Goal: Communication & Community: Answer question/provide support

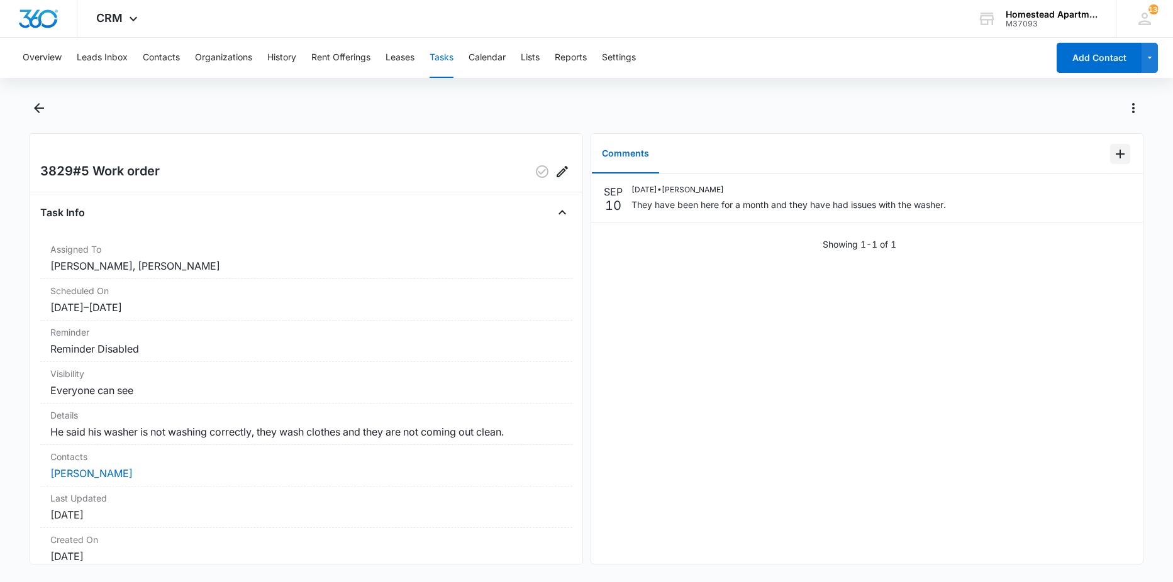
click at [1114, 152] on icon "Add Comment" at bounding box center [1119, 154] width 15 height 15
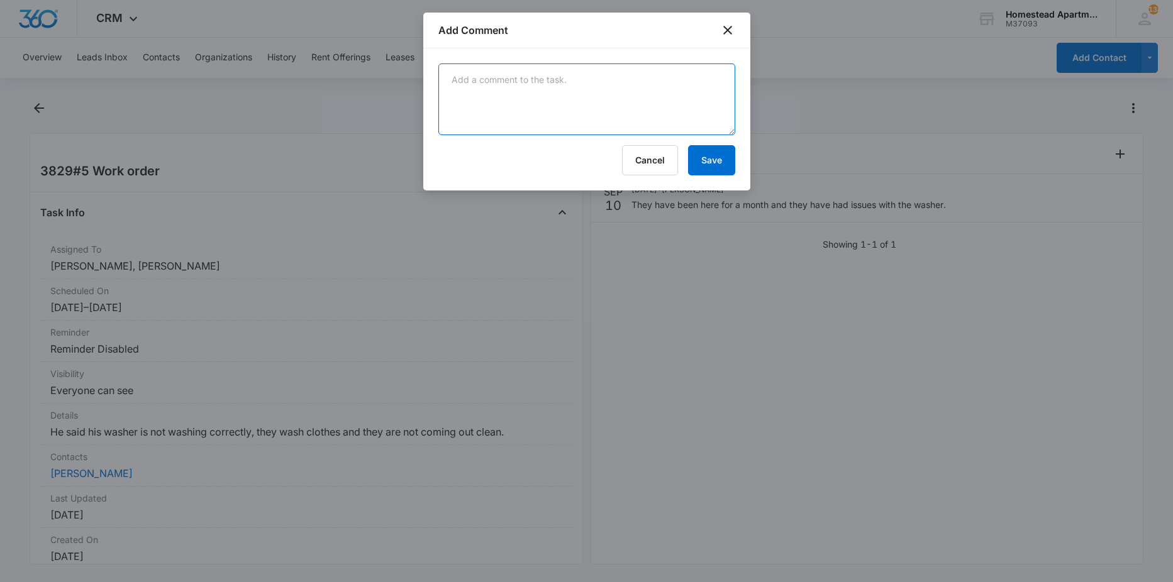
click at [604, 91] on textarea at bounding box center [586, 100] width 297 height 72
type textarea "unit is not agitating. Manweiler scheduled"
click at [724, 166] on button "Save" at bounding box center [711, 160] width 47 height 30
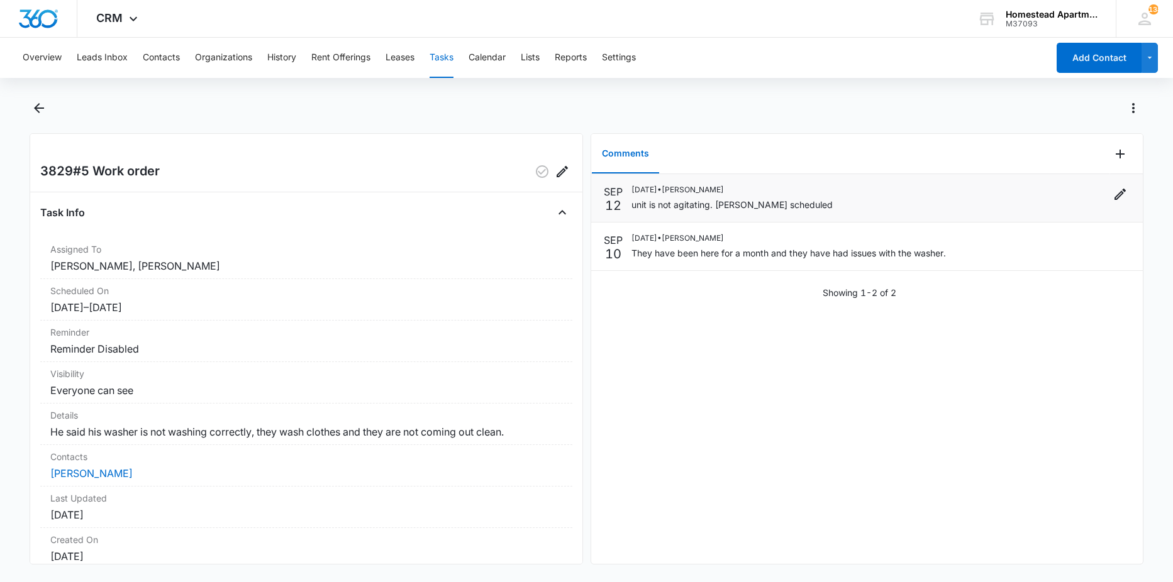
click at [739, 196] on div "09/12/2025 • Richard Delong unit is not agitating. Manweiler scheduled" at bounding box center [731, 198] width 201 height 28
click at [1116, 195] on icon "Edit" at bounding box center [1119, 194] width 15 height 15
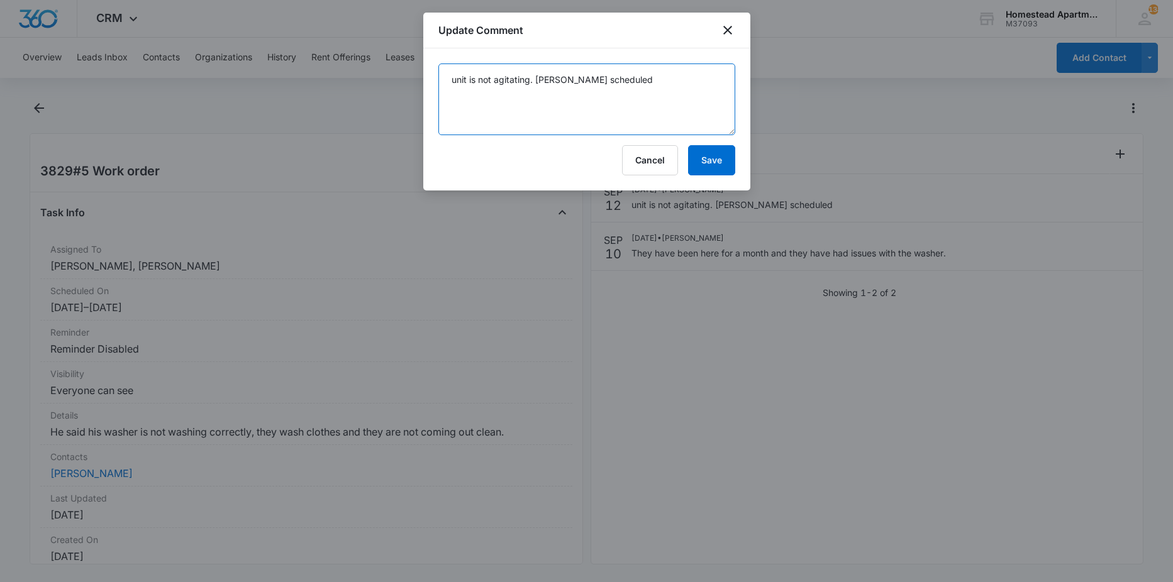
click at [644, 83] on textarea "unit is not agitating. Manweiler scheduled" at bounding box center [586, 100] width 297 height 72
type textarea "unit is not agitating. Manweiler scheduled for monday"
click at [707, 166] on button "Save" at bounding box center [711, 160] width 47 height 30
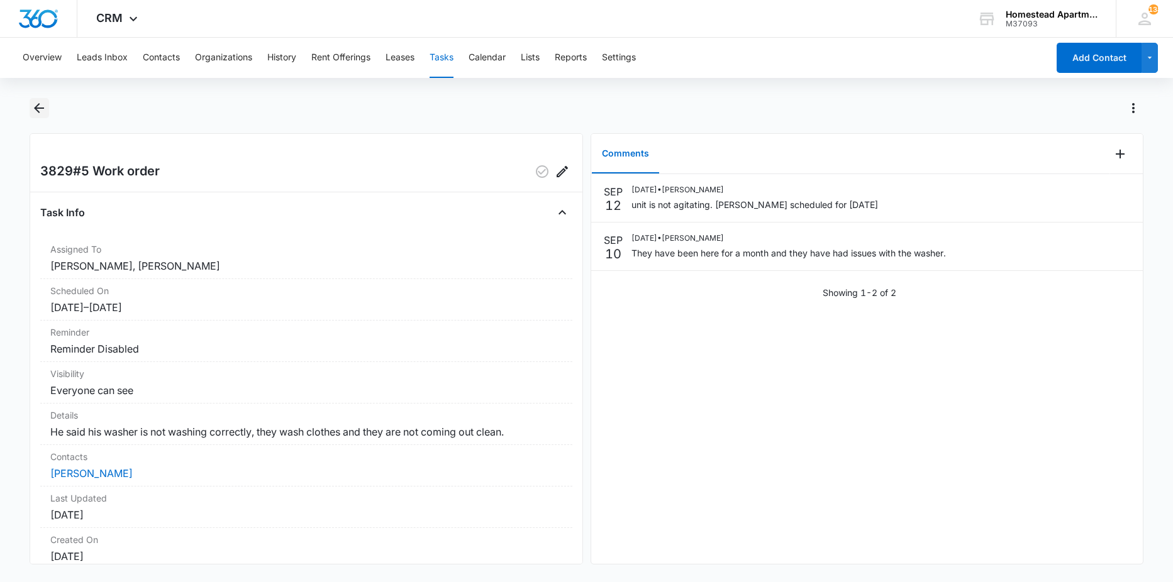
click at [37, 111] on icon "Back" at bounding box center [39, 108] width 10 height 10
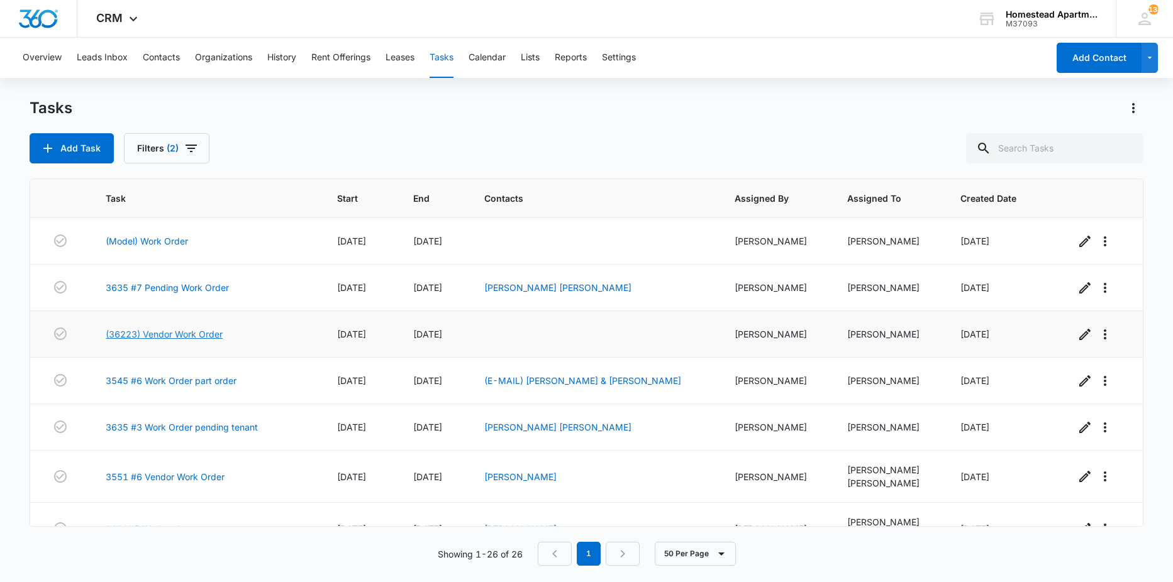
click at [184, 331] on link "(36223) Vendor Work Order" at bounding box center [164, 334] width 117 height 13
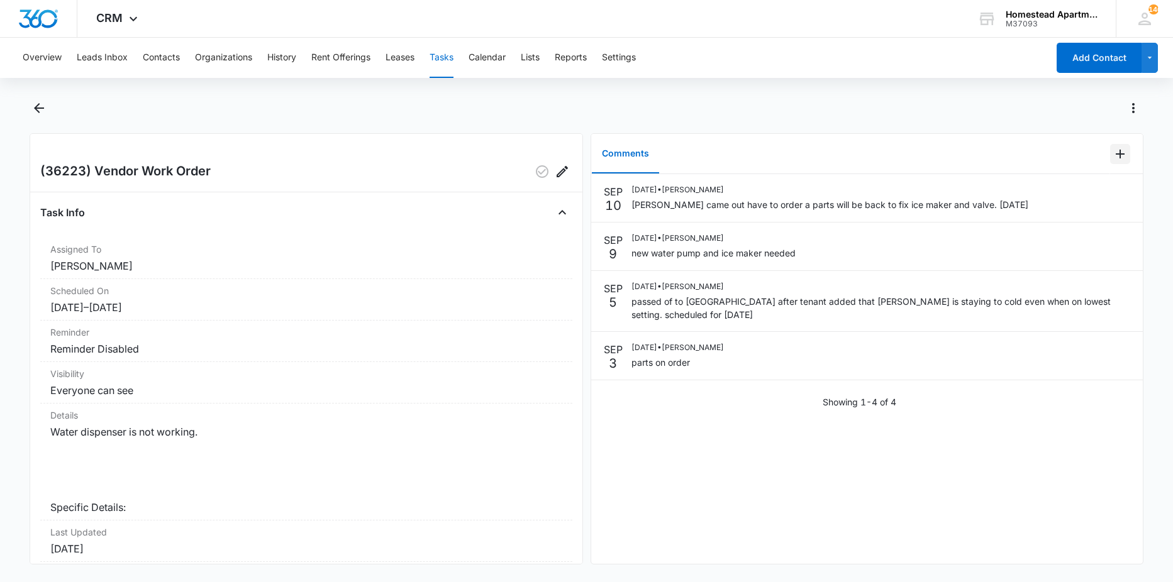
click at [1113, 162] on button "Add Comment" at bounding box center [1120, 154] width 20 height 20
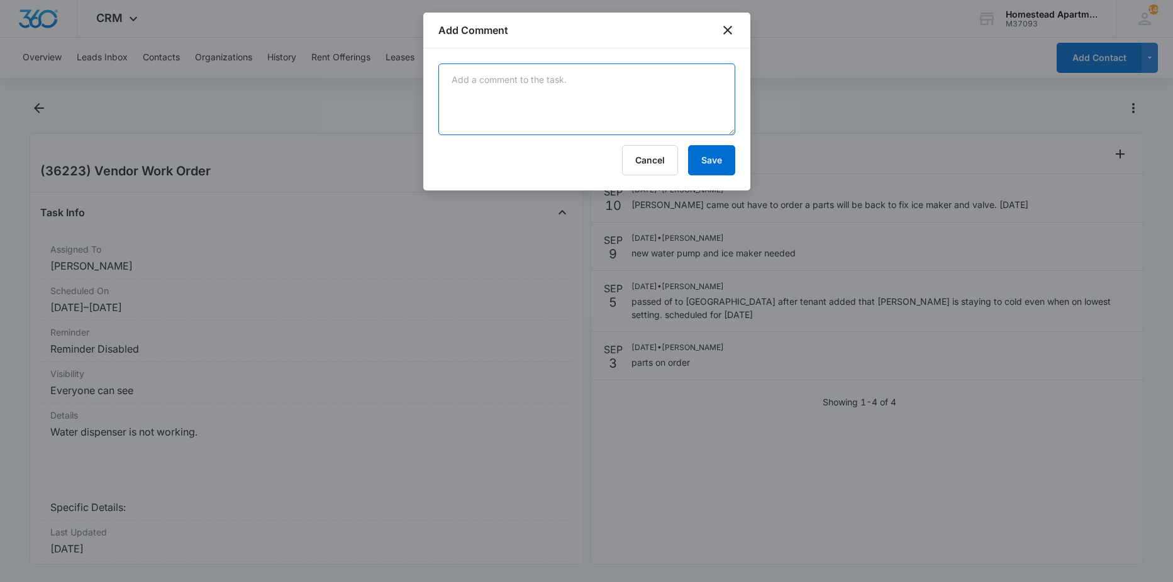
click at [671, 87] on textarea at bounding box center [586, 100] width 297 height 72
type textarea "parts will be installed [DATE][DATE]"
click at [707, 169] on button "Save" at bounding box center [711, 160] width 47 height 30
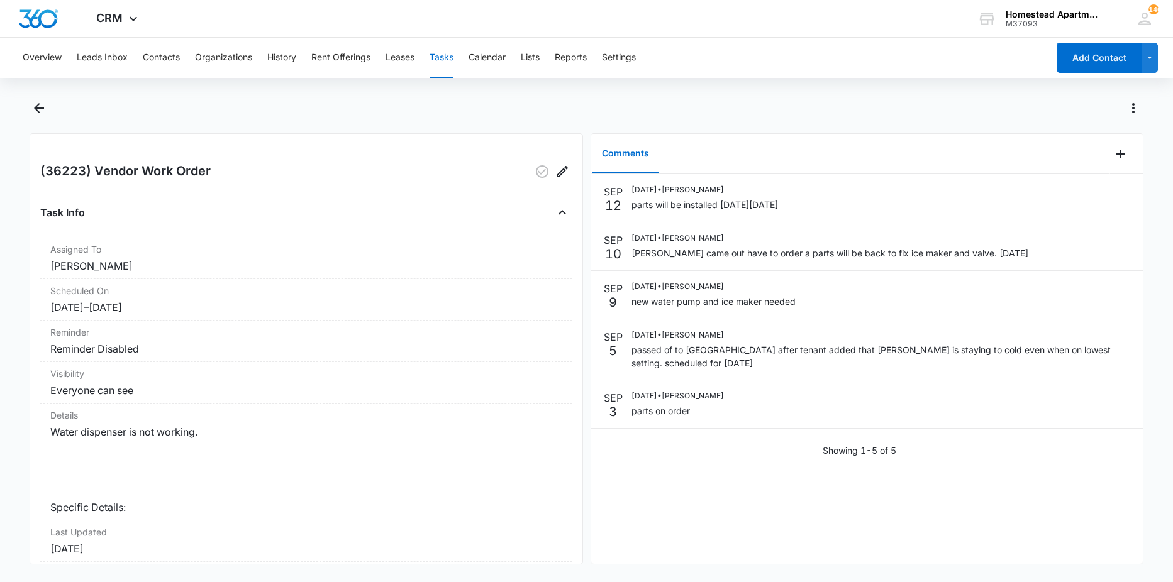
click at [30, 116] on div at bounding box center [587, 115] width 1114 height 35
click at [36, 114] on icon "Back" at bounding box center [38, 108] width 15 height 15
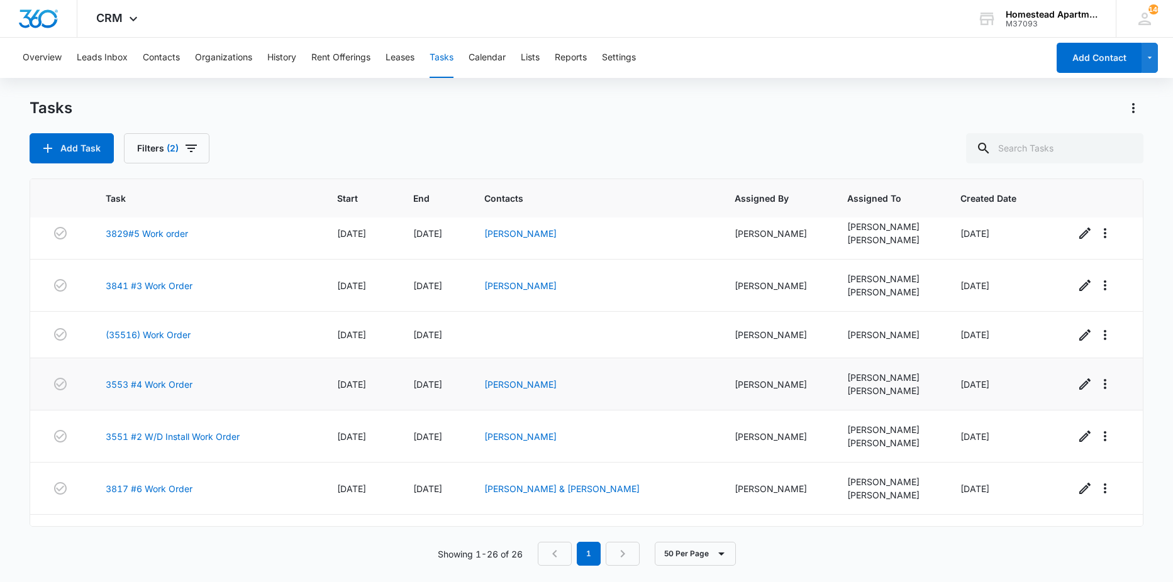
scroll to position [377, 0]
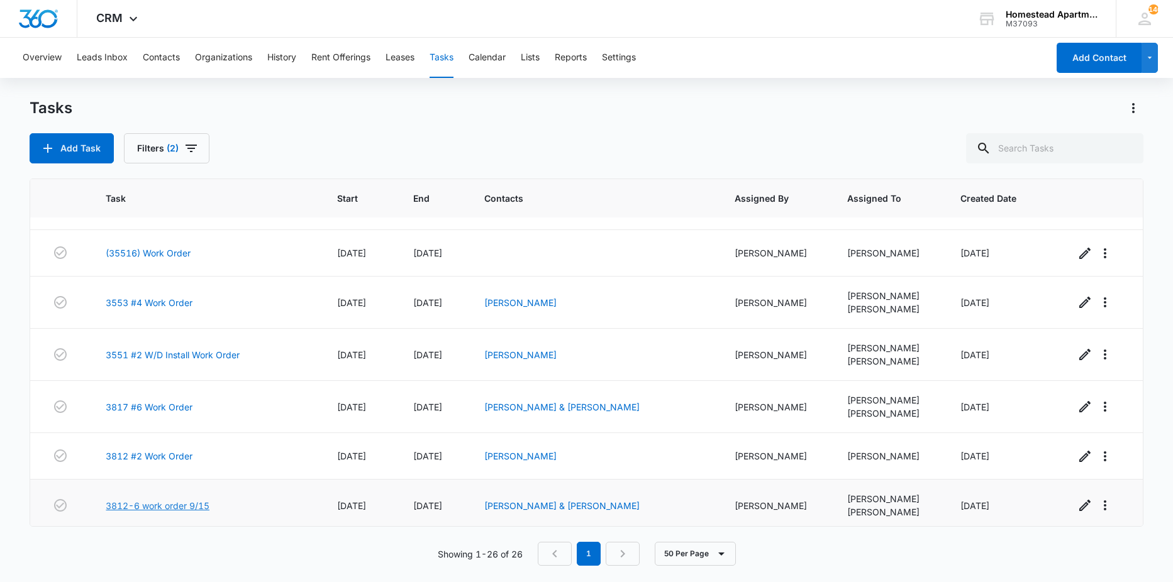
click at [166, 506] on link "3812-6 work order 9/15" at bounding box center [158, 505] width 104 height 13
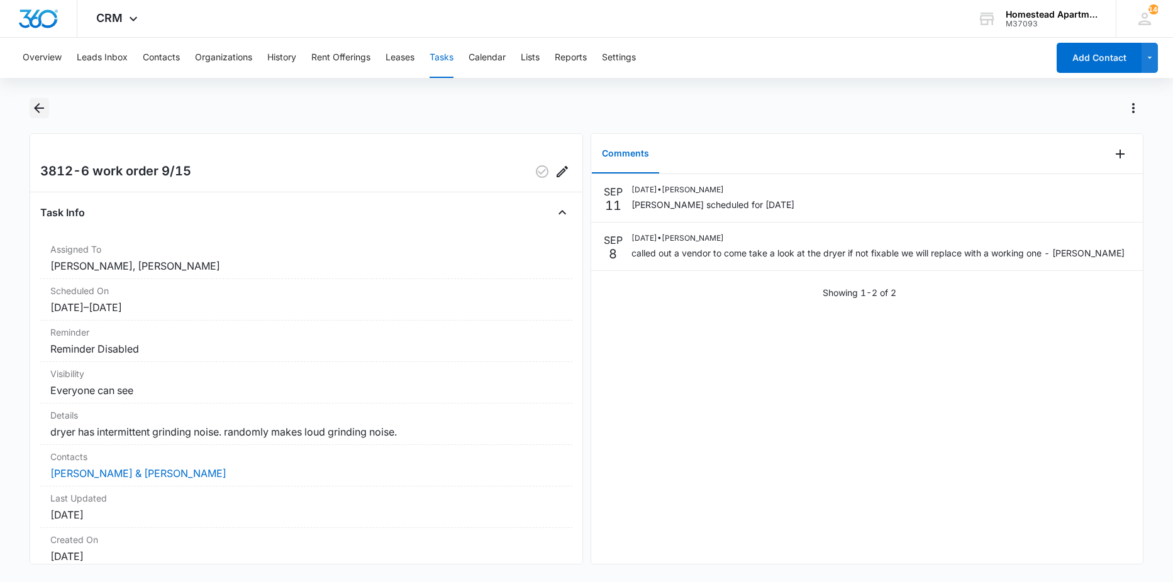
click at [36, 101] on icon "Back" at bounding box center [38, 108] width 15 height 15
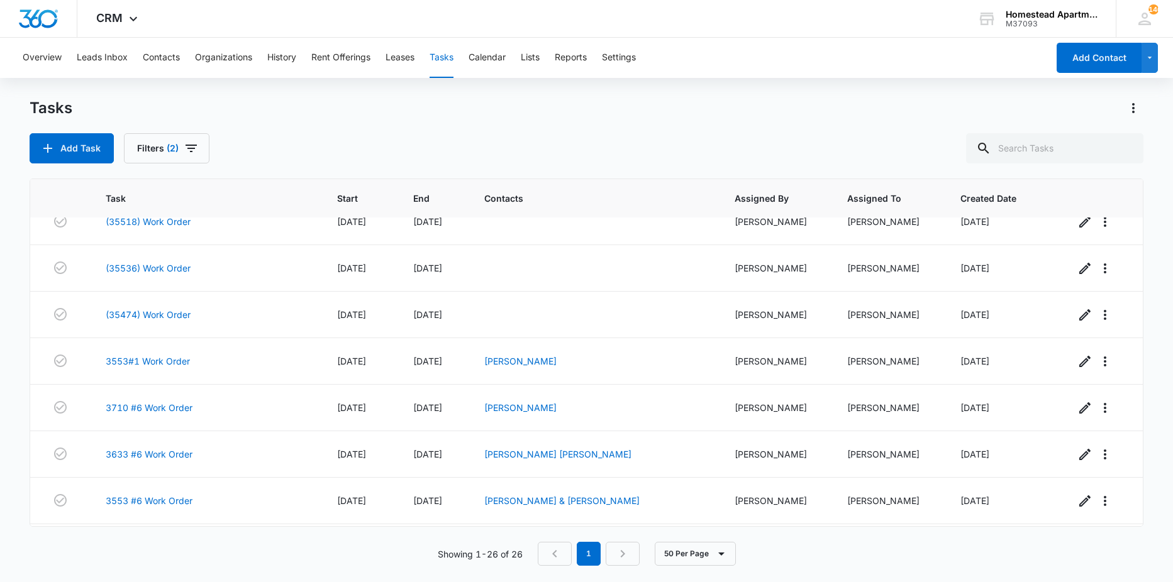
scroll to position [946, 0]
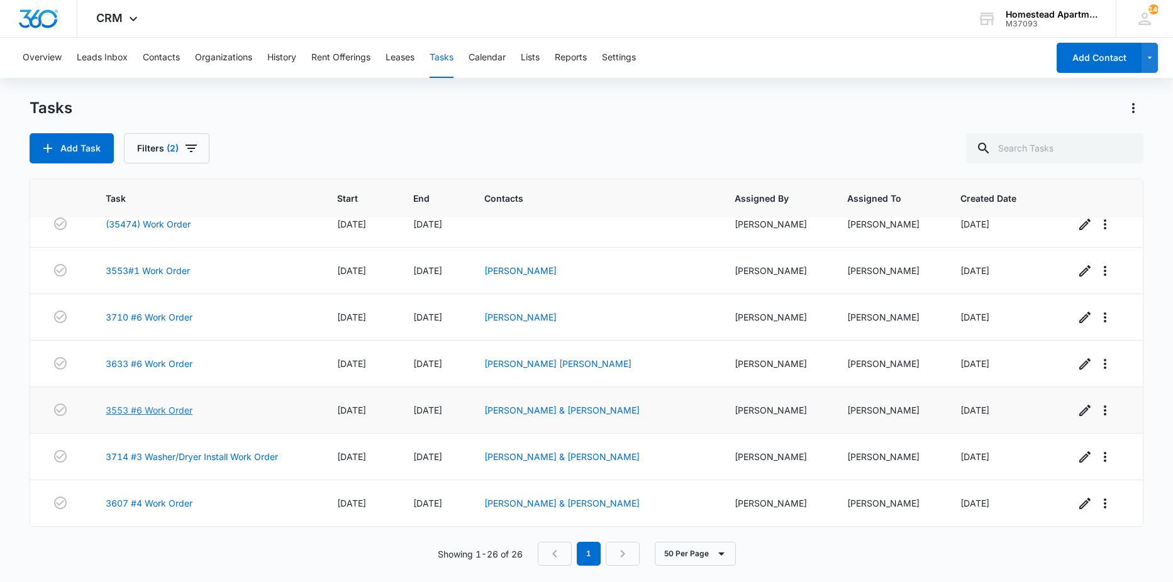
click at [140, 408] on link "3553 #6 Work Order" at bounding box center [149, 410] width 87 height 13
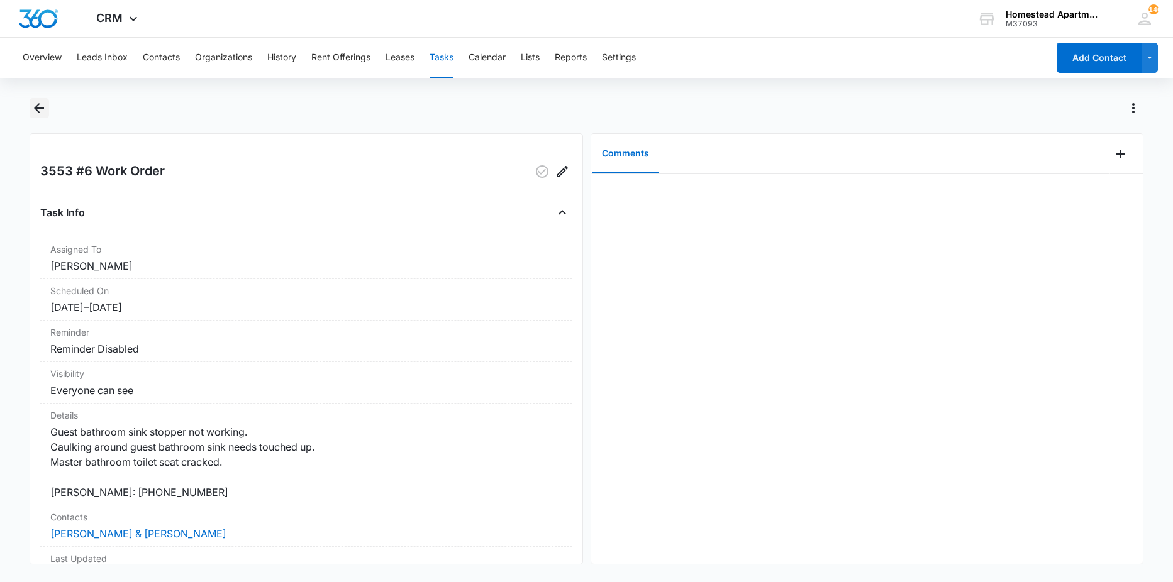
click at [40, 116] on button "Back" at bounding box center [39, 108] width 19 height 20
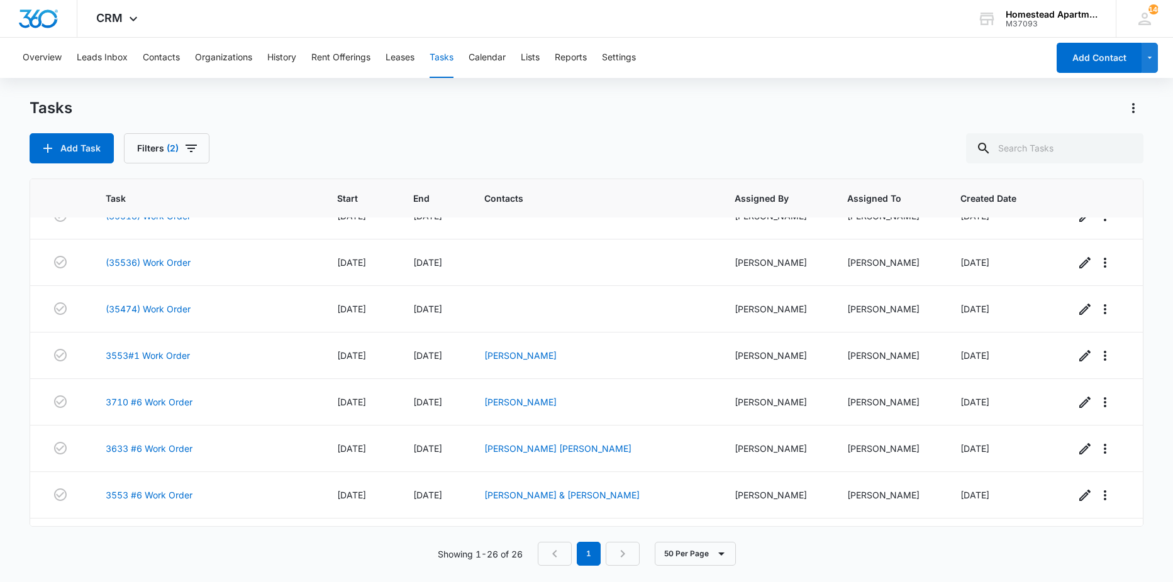
scroll to position [946, 0]
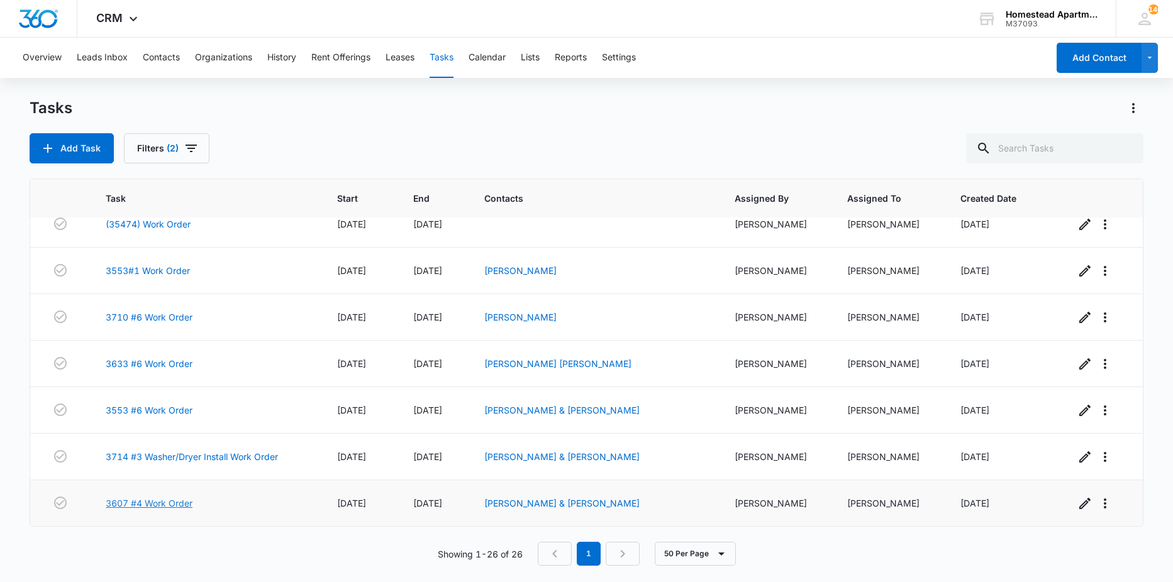
click at [132, 502] on link "3607 #4 Work Order" at bounding box center [149, 503] width 87 height 13
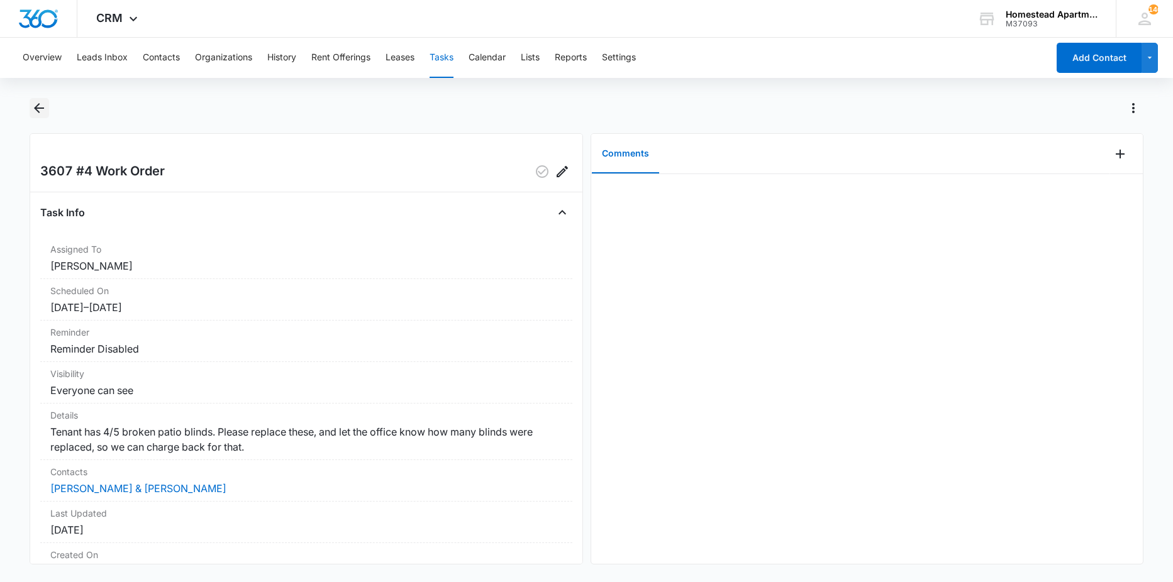
click at [35, 112] on icon "Back" at bounding box center [38, 108] width 15 height 15
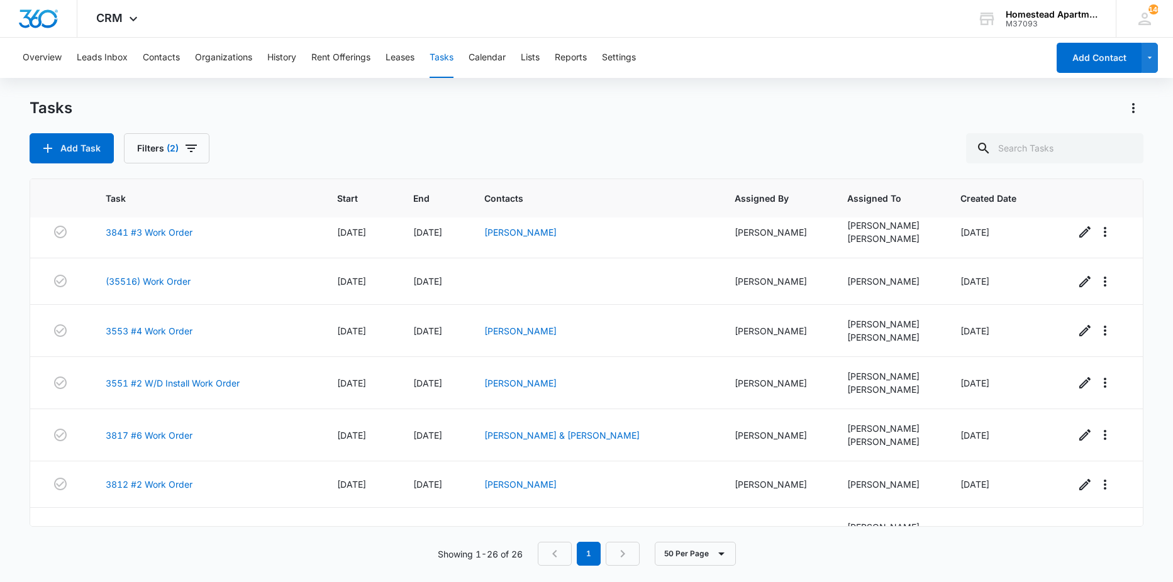
scroll to position [189, 0]
